Goal: Check status: Check status

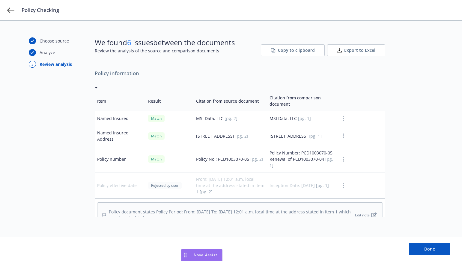
scroll to position [540, 0]
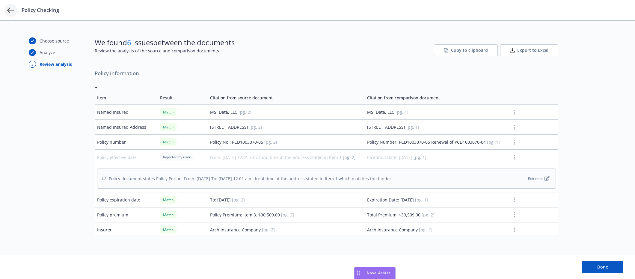
scroll to position [540, 0]
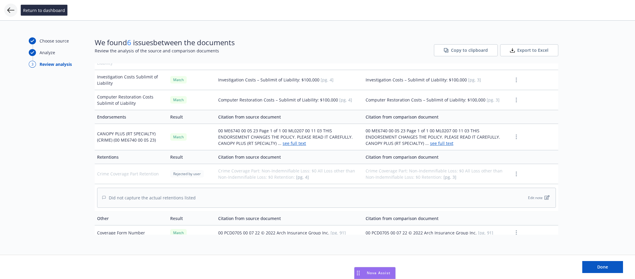
click at [13, 8] on icon at bounding box center [10, 10] width 7 height 7
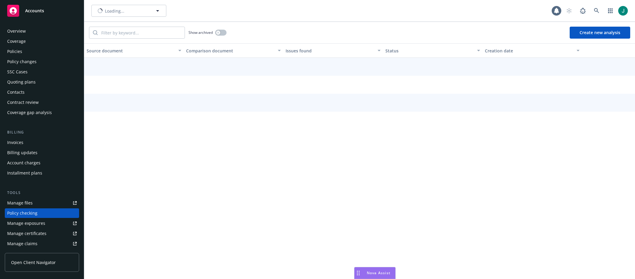
scroll to position [64, 0]
